Goal: Check status: Check status

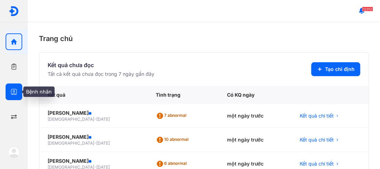
click at [14, 91] on icon "button" at bounding box center [13, 91] width 7 height 7
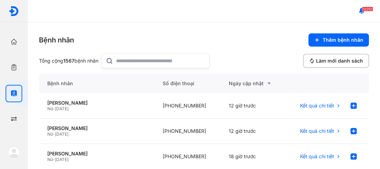
click at [125, 60] on input "text" at bounding box center [160, 61] width 89 height 14
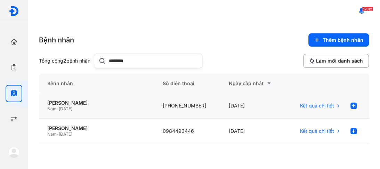
type input "********"
click at [71, 106] on span "[DATE]" at bounding box center [66, 108] width 14 height 5
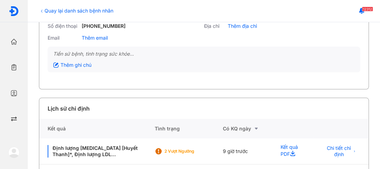
scroll to position [83, 0]
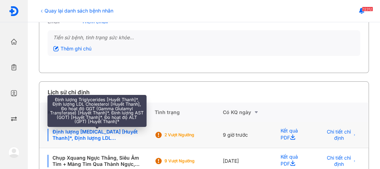
drag, startPoint x: 82, startPoint y: 133, endPoint x: 86, endPoint y: 127, distance: 7.5
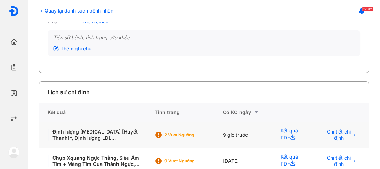
click at [82, 133] on div "Định lượng Triglycerides [Huyết Thanh]*, Định lượng LDL Cholesterol [Huyết Than…" at bounding box center [97, 134] width 98 height 13
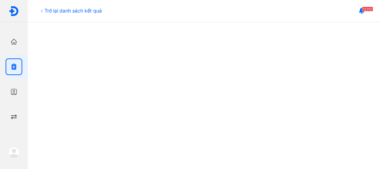
scroll to position [194, 0]
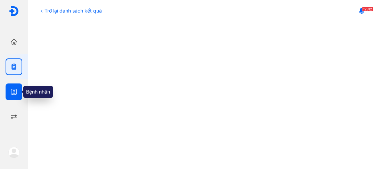
click at [11, 92] on use "button" at bounding box center [14, 92] width 6 height 6
